Goal: Find contact information: Find contact information

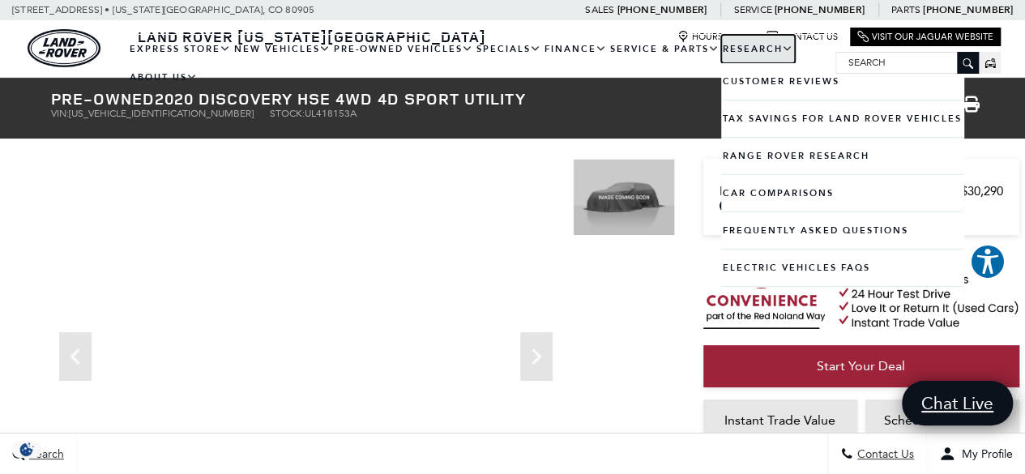
click at [721, 39] on link "Research" at bounding box center [758, 49] width 74 height 28
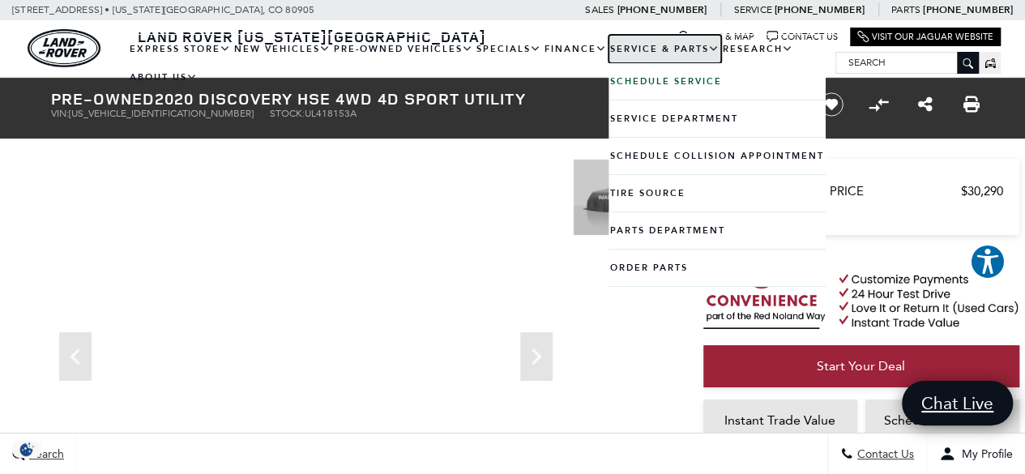
click at [708, 35] on link "Service & Parts" at bounding box center [665, 49] width 113 height 28
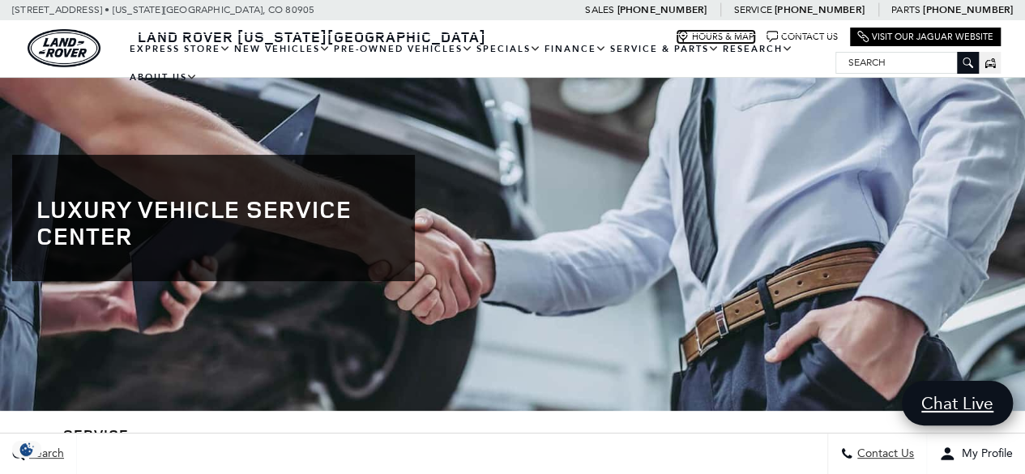
click at [687, 31] on icon at bounding box center [683, 36] width 9 height 11
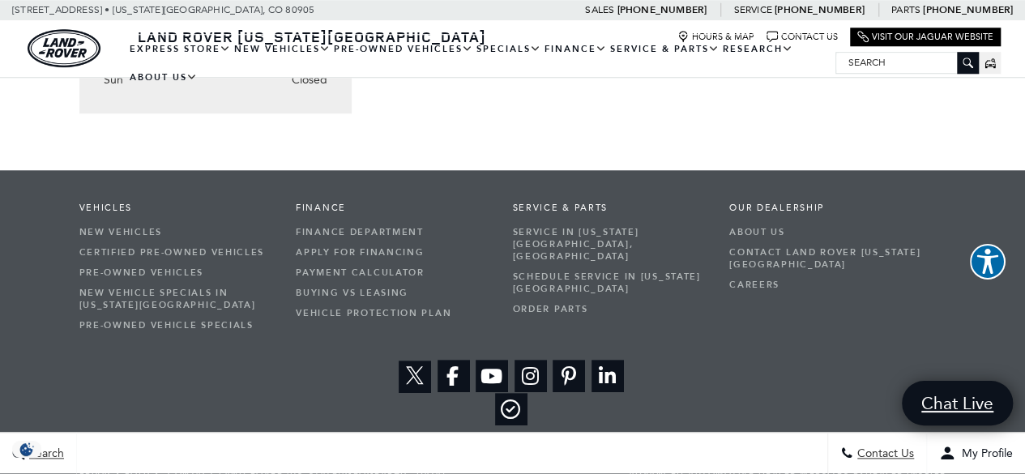
scroll to position [702, 0]
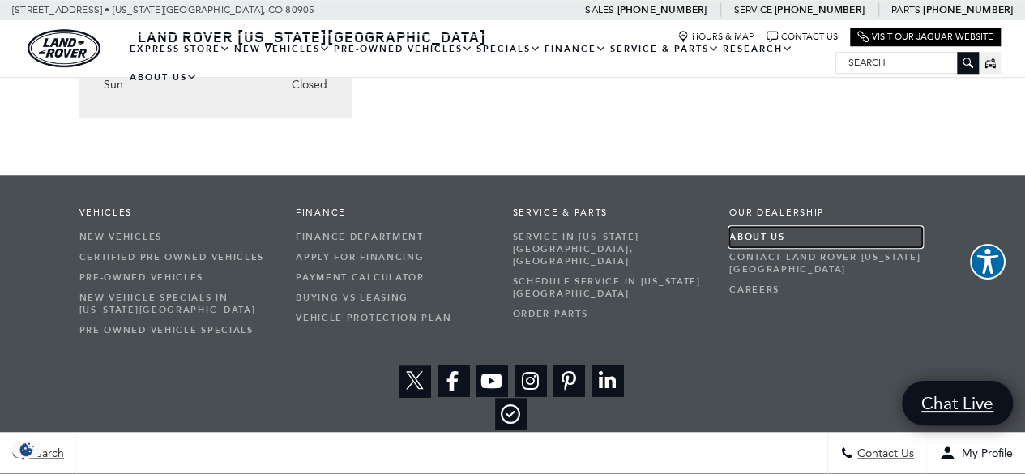
click at [777, 234] on link "About Us" at bounding box center [825, 237] width 193 height 20
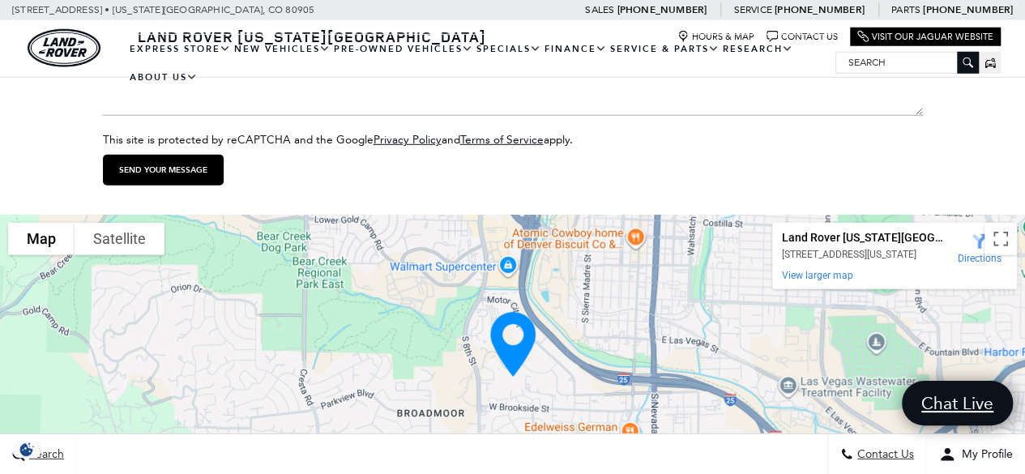
scroll to position [2245, 0]
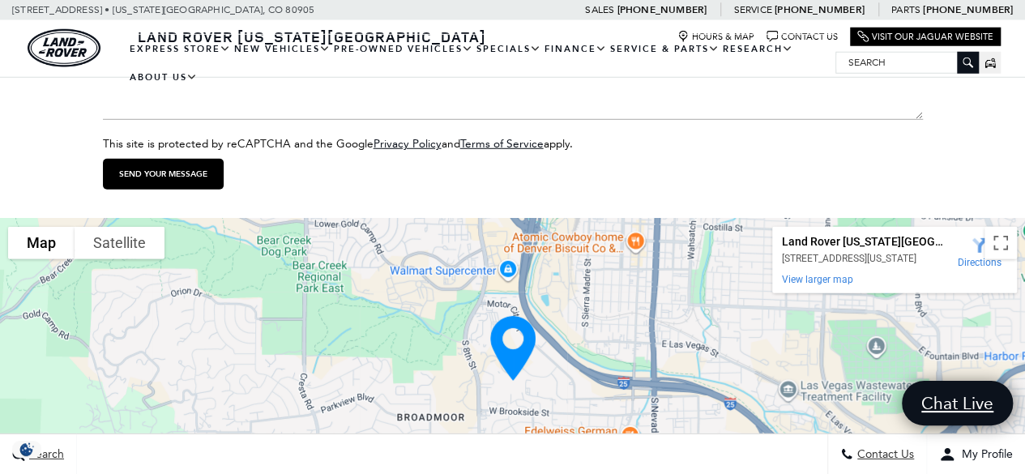
drag, startPoint x: 1033, startPoint y: 37, endPoint x: 1037, endPoint y: 351, distance: 313.7
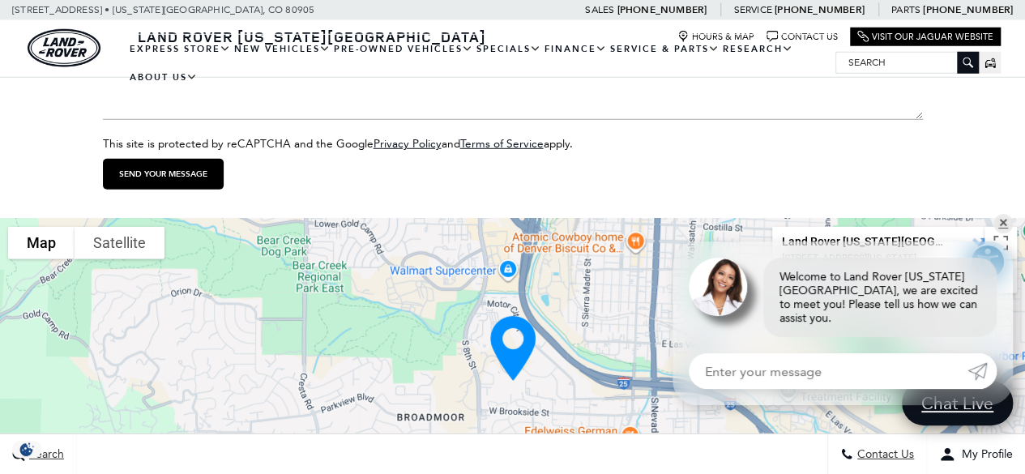
drag, startPoint x: 900, startPoint y: 259, endPoint x: 779, endPoint y: 253, distance: 120.9
click at [779, 253] on div "Land Rover Colorado Springs 565 Automotive Drive, Colorado Springs, CO, United …" at bounding box center [894, 260] width 243 height 65
copy div "Land Rover Colorado Springs 565 Automotive Drive, Colorado Springs, CO, United …"
click at [1003, 233] on link "✕" at bounding box center [1003, 223] width 19 height 19
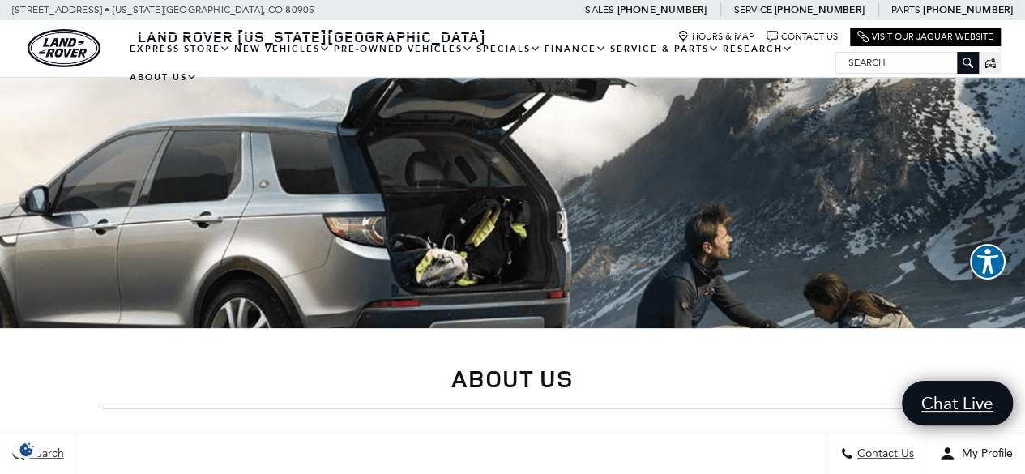
scroll to position [0, 0]
